Goal: Task Accomplishment & Management: Manage account settings

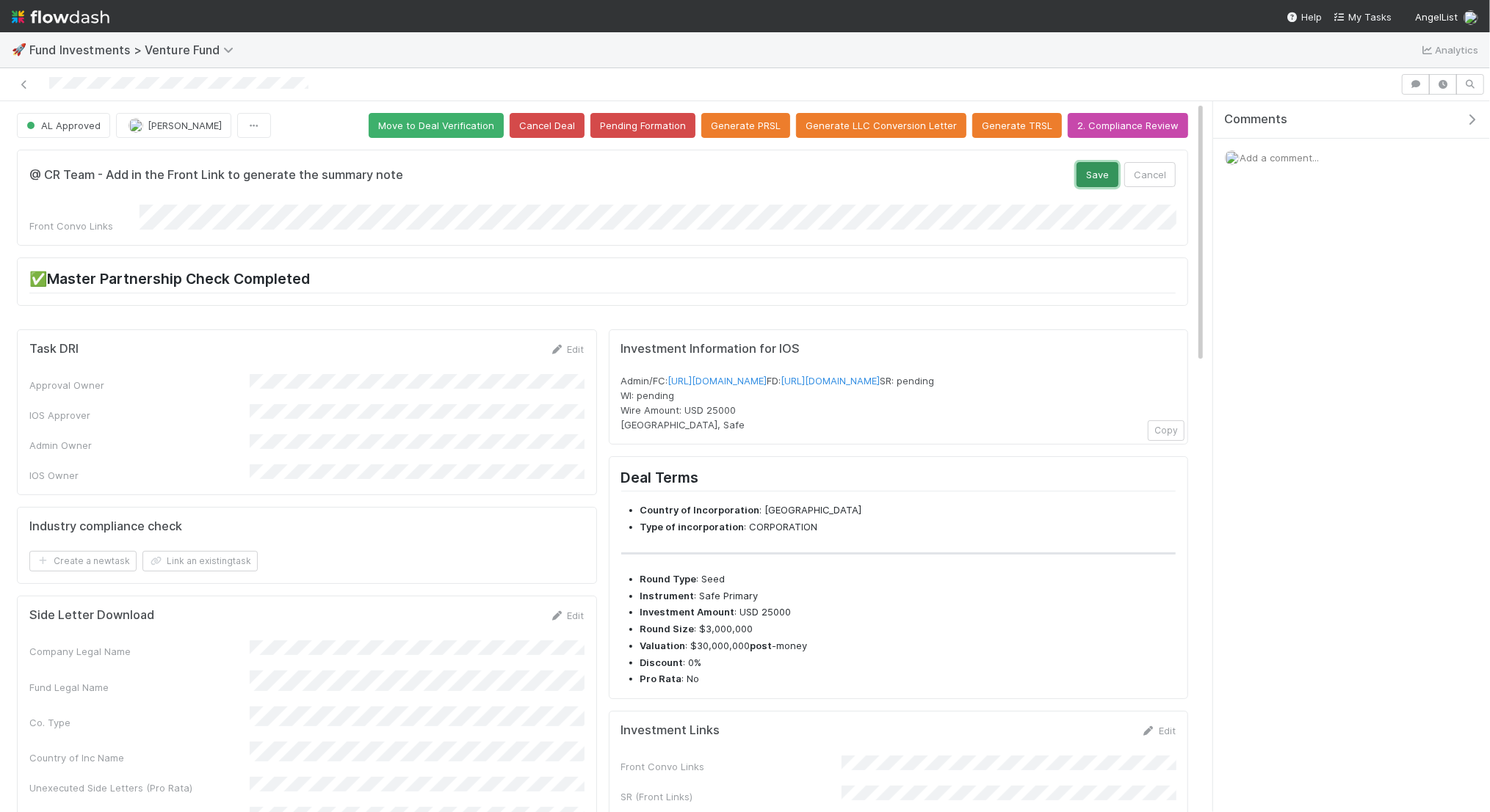
click at [1097, 168] on button "Save" at bounding box center [1098, 175] width 42 height 25
click at [1100, 167] on button "Save" at bounding box center [1098, 175] width 42 height 25
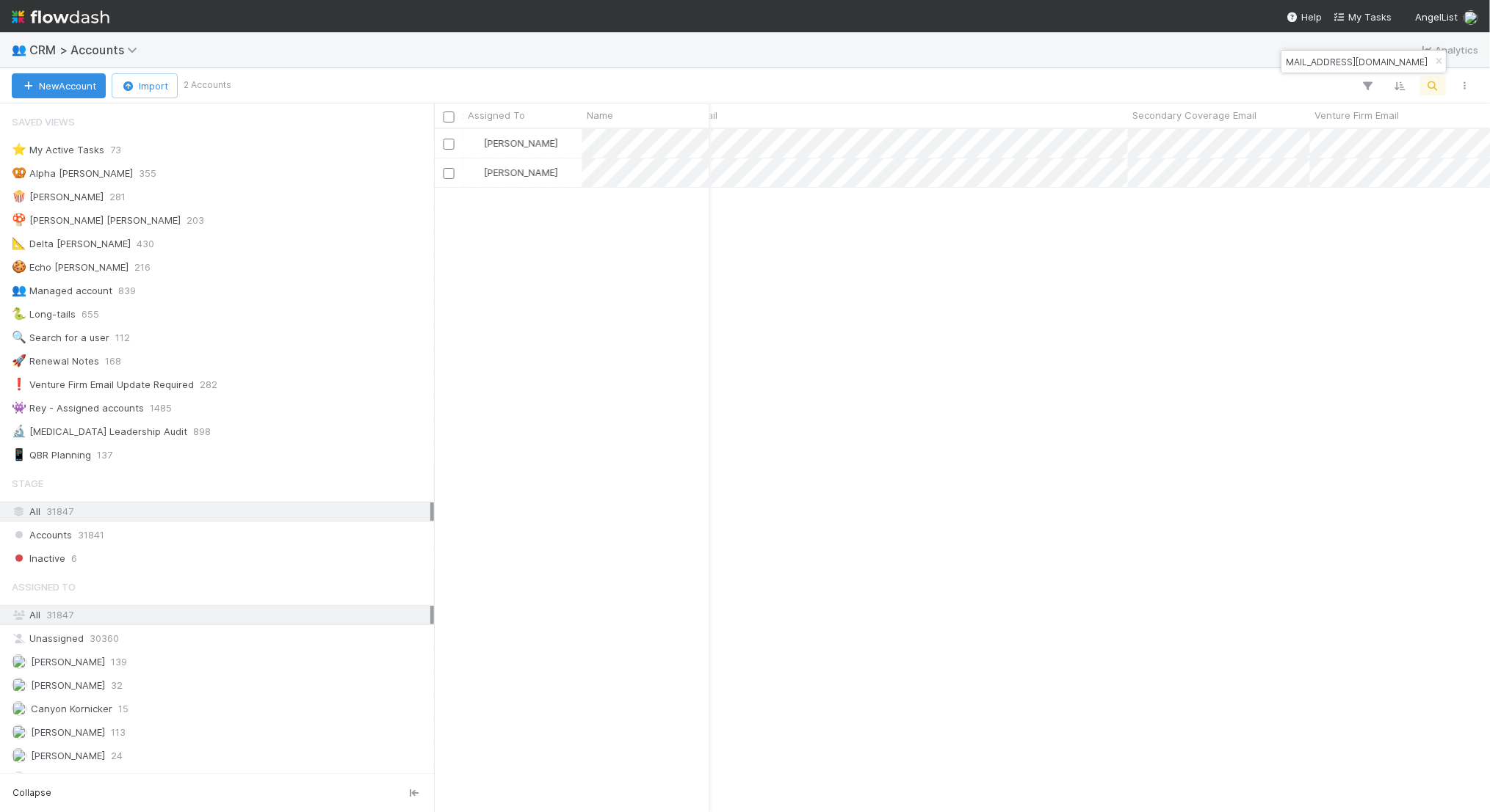
scroll to position [0, 1941]
type input "ridehomefunds@angellist.com"
click at [1432, 57] on icon "button" at bounding box center [1439, 61] width 15 height 9
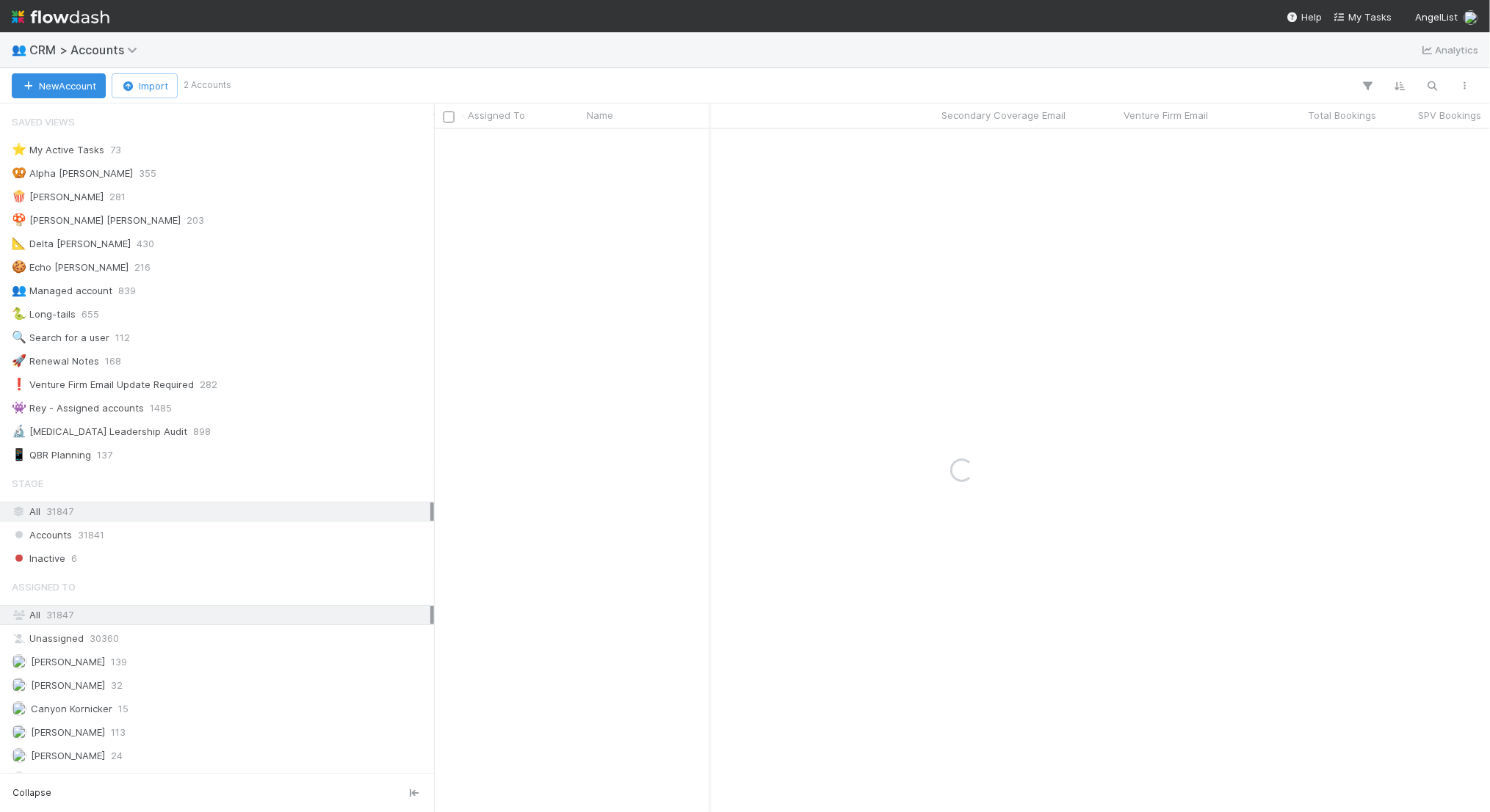
click at [1433, 74] on div "New Account Import 2 Accounts" at bounding box center [745, 85] width 1490 height 35
click at [1428, 88] on icon "button" at bounding box center [1433, 86] width 15 height 13
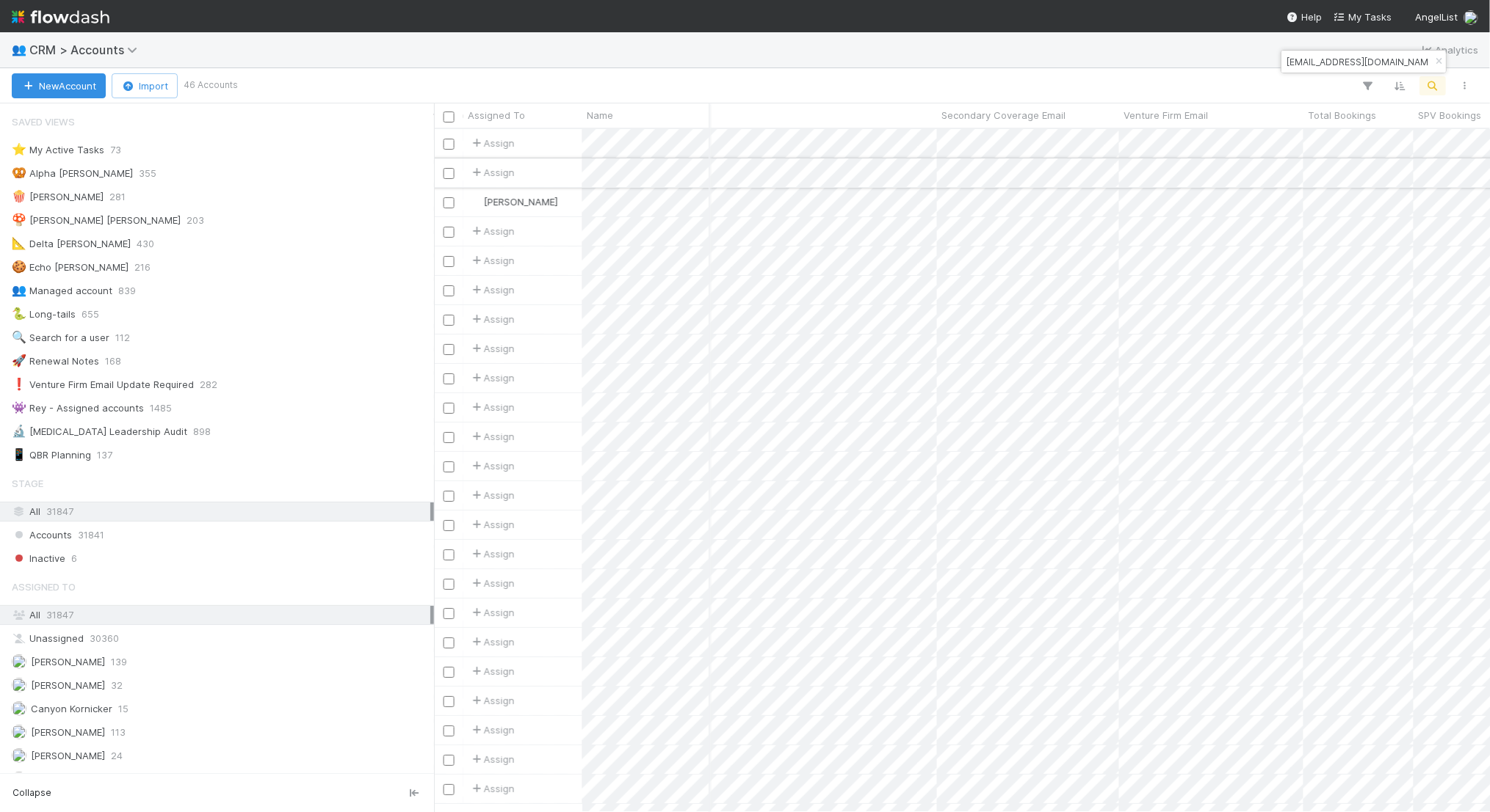
scroll to position [0, 1913]
type input "gilpenchina@gmail.com"
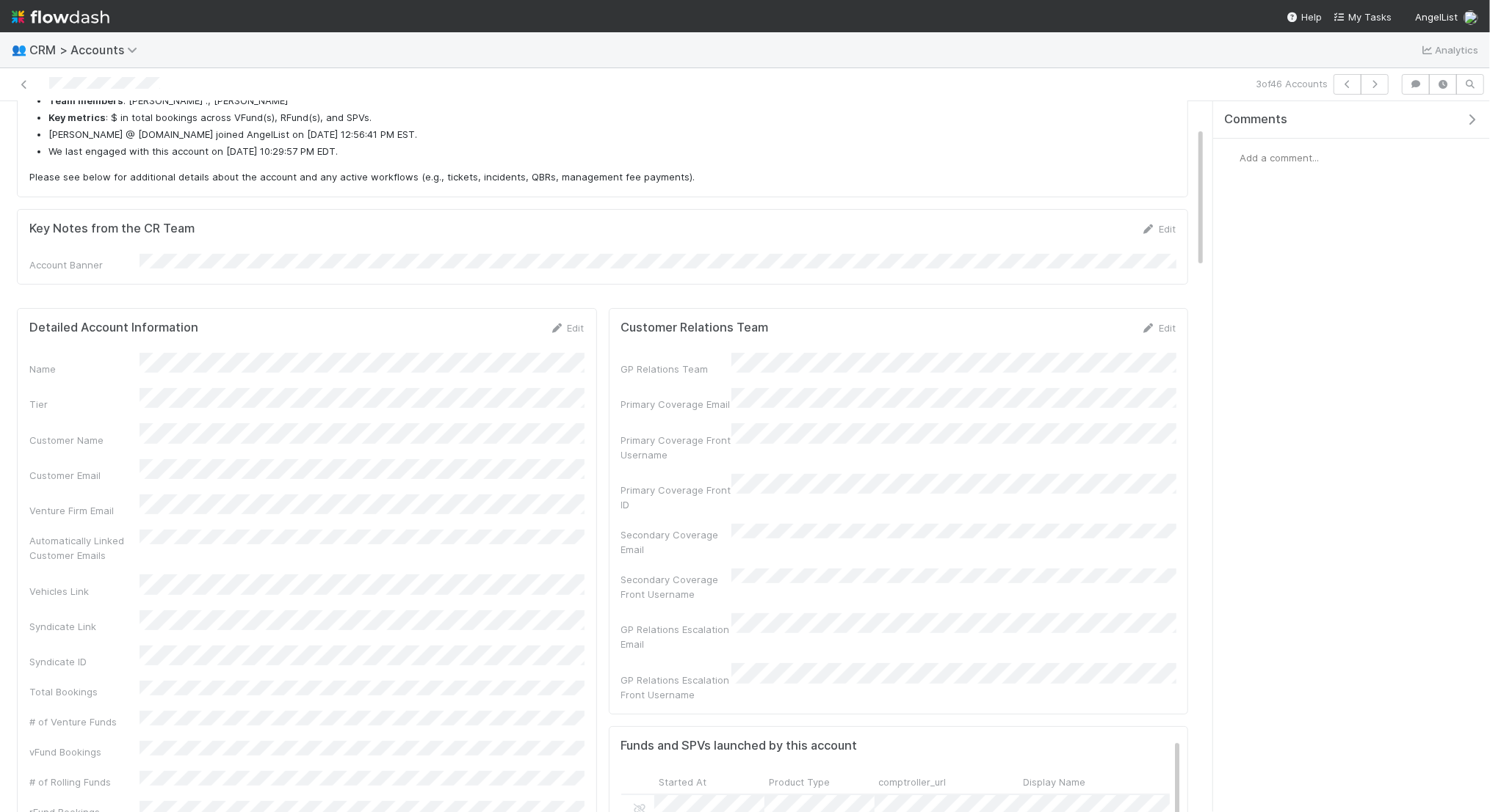
scroll to position [132, 0]
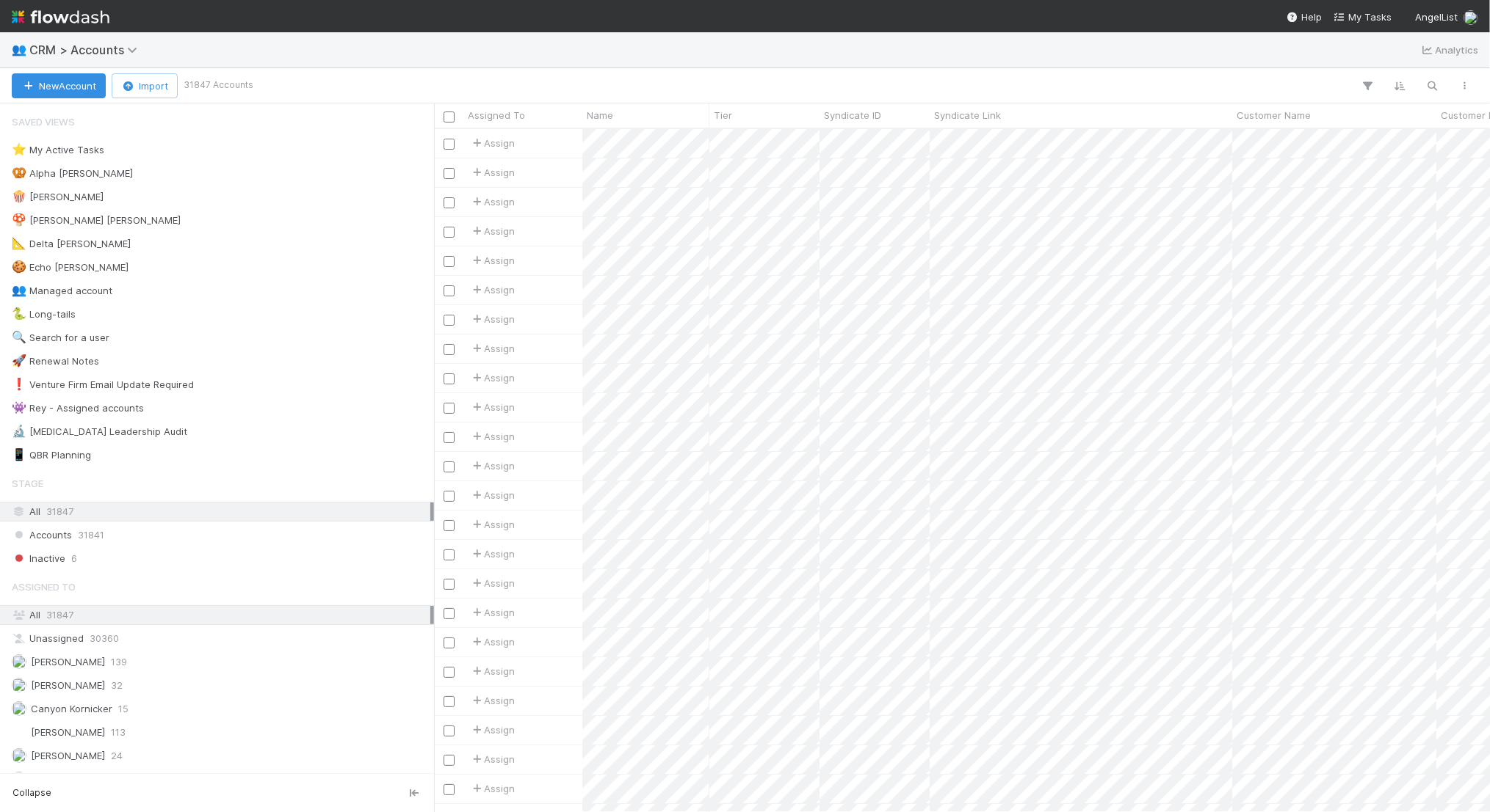
scroll to position [683, 1056]
click at [1435, 93] on button "button" at bounding box center [1433, 85] width 27 height 19
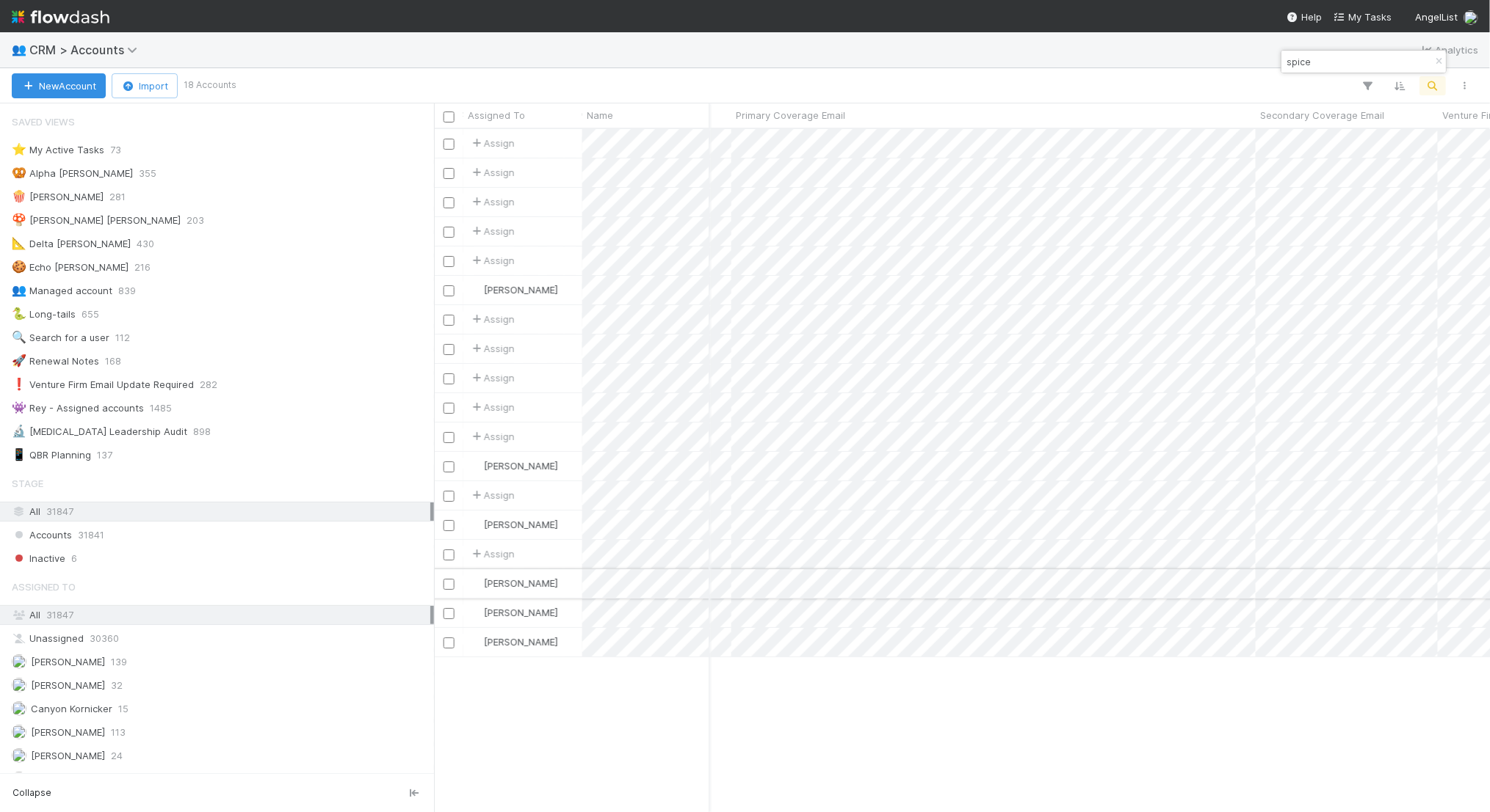
scroll to position [0, 1765]
type input "spice"
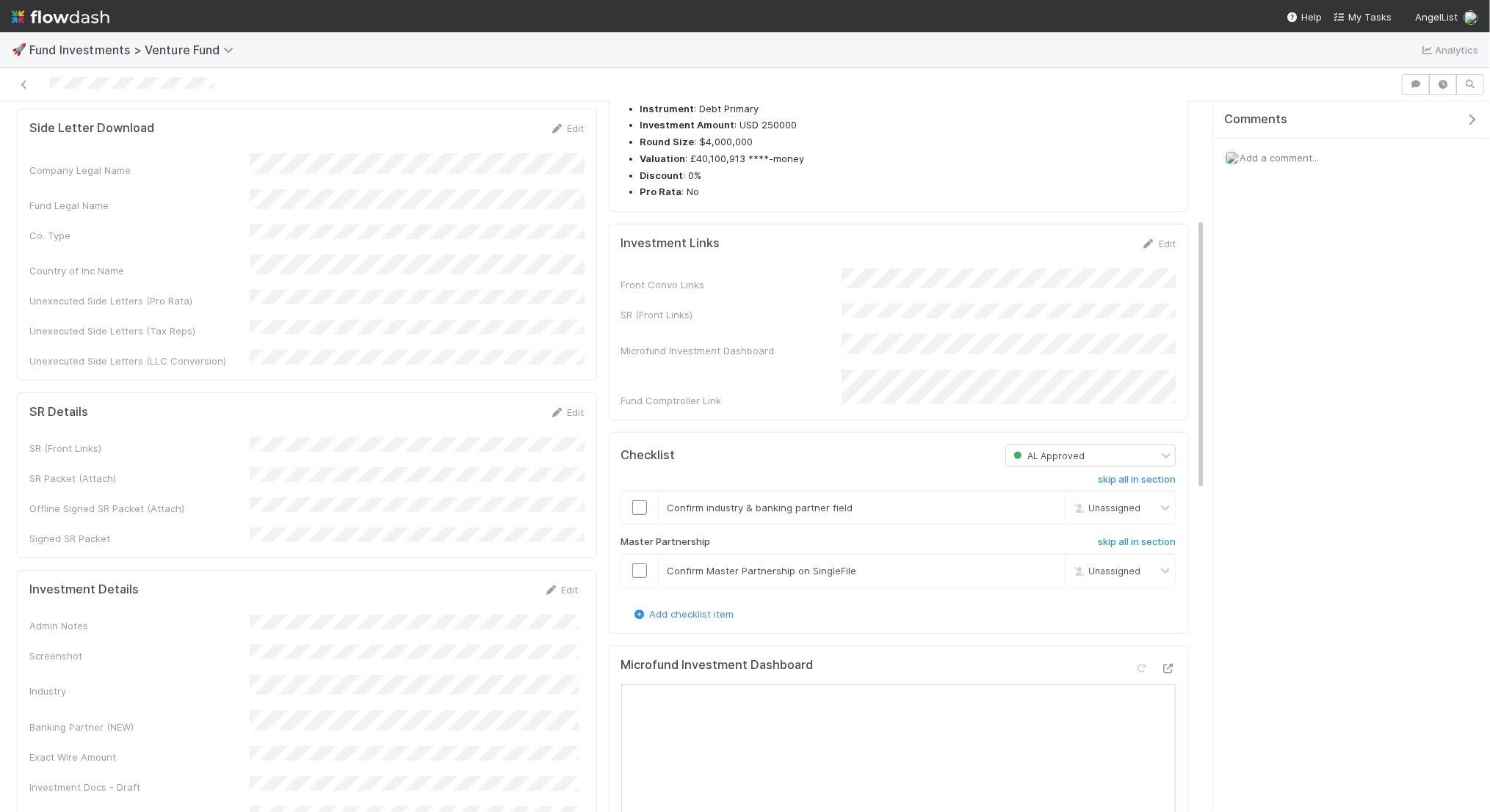
scroll to position [381, 0]
click at [1155, 247] on link "Edit" at bounding box center [1158, 241] width 34 height 12
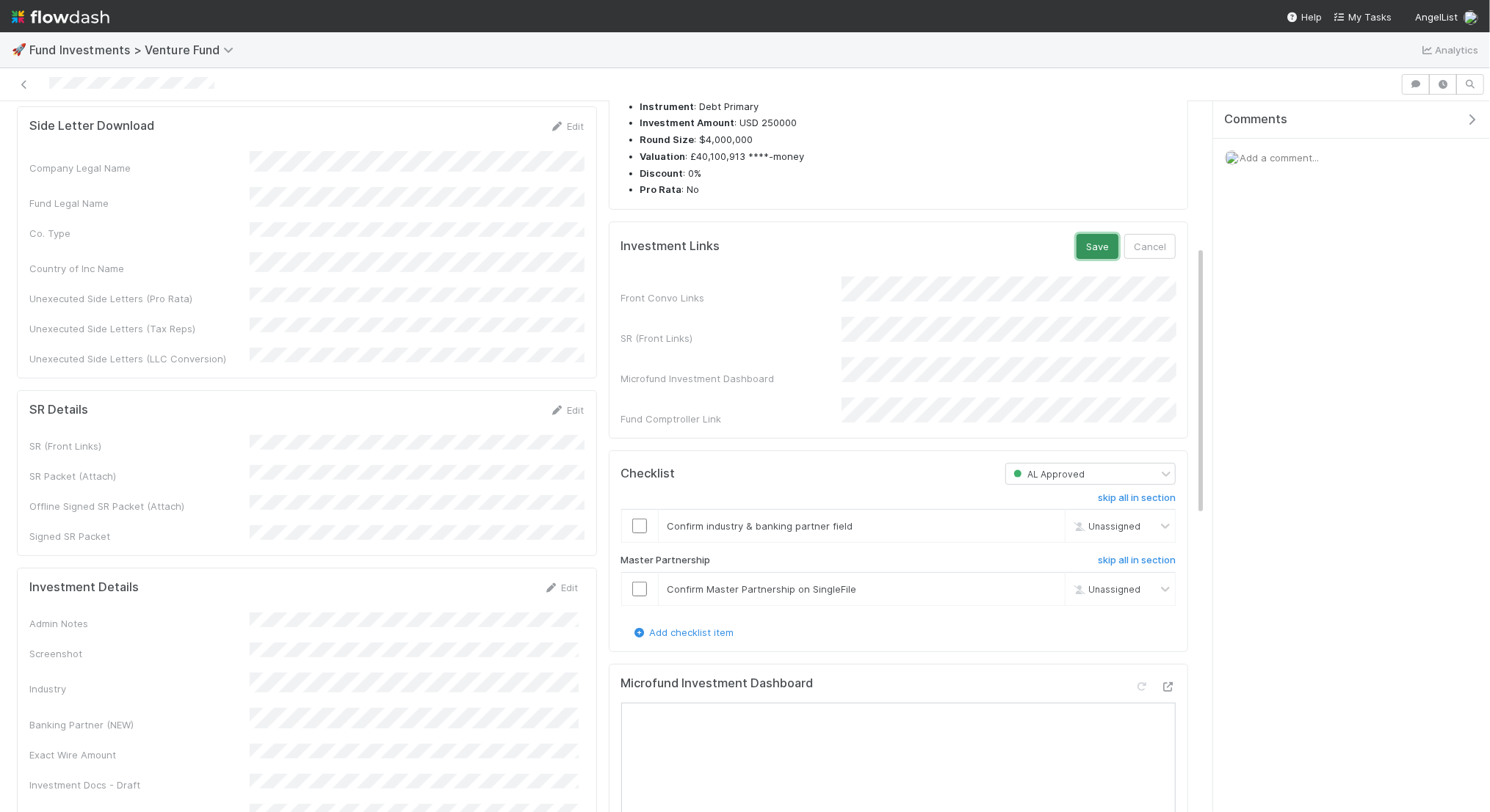
click at [1086, 259] on button "Save" at bounding box center [1098, 246] width 42 height 25
